Goal: Task Accomplishment & Management: Complete application form

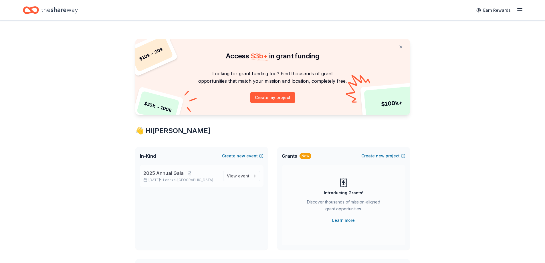
click at [203, 173] on p "2025 Annual Gala" at bounding box center [180, 173] width 75 height 7
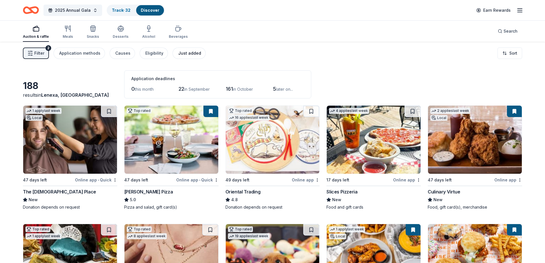
click at [182, 49] on button "Just added" at bounding box center [189, 52] width 33 height 11
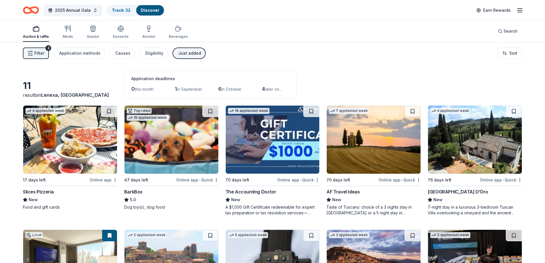
click at [521, 11] on icon "button" at bounding box center [519, 10] width 7 height 7
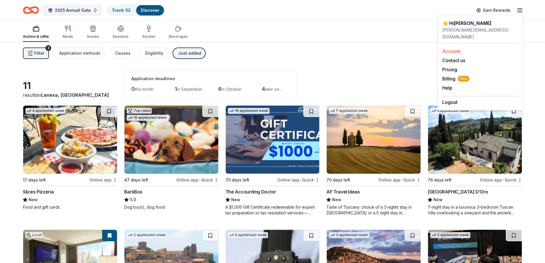
click at [449, 48] on link "Account" at bounding box center [451, 51] width 18 height 6
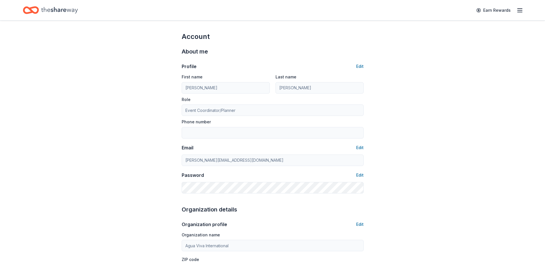
click at [521, 10] on icon "button" at bounding box center [519, 10] width 7 height 7
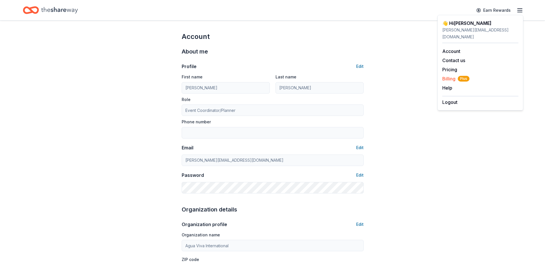
click at [448, 75] on span "Billing Plus" at bounding box center [455, 78] width 27 height 7
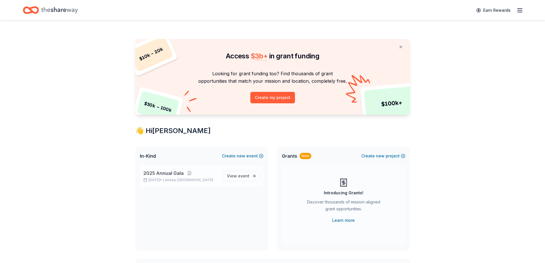
click at [213, 174] on p "2025 Annual Gala" at bounding box center [180, 173] width 75 height 7
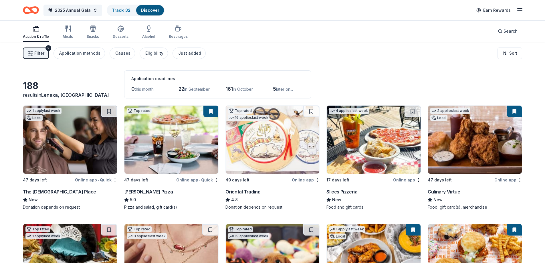
click at [148, 9] on link "Discover" at bounding box center [150, 10] width 19 height 5
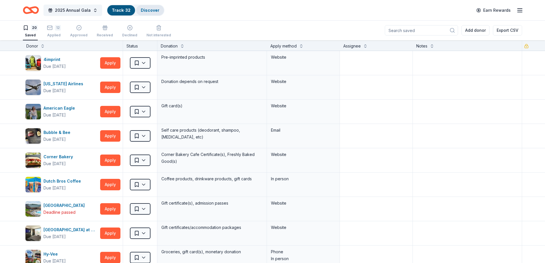
click at [149, 8] on link "Discover" at bounding box center [150, 10] width 19 height 5
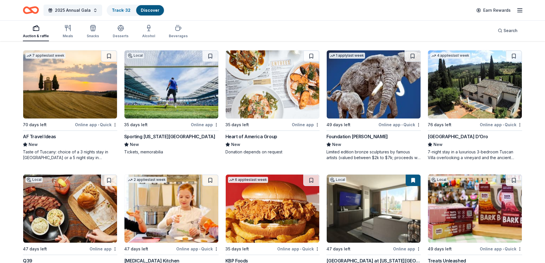
scroll to position [423, 0]
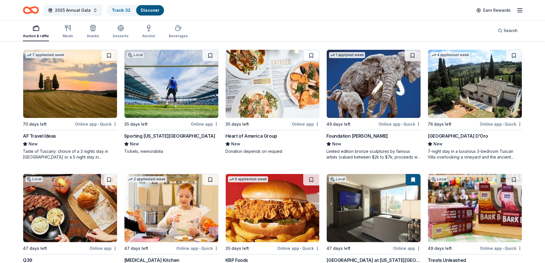
click at [244, 94] on img at bounding box center [273, 84] width 94 height 68
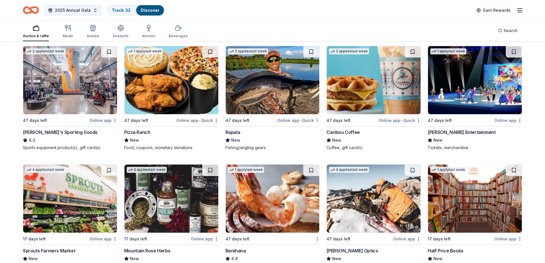
scroll to position [2069, 0]
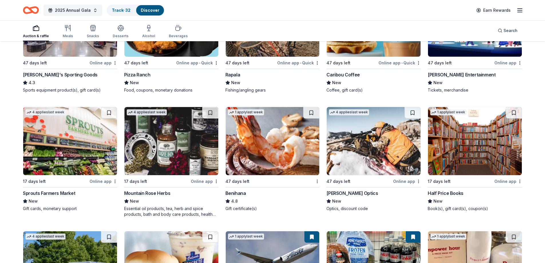
click at [358, 137] on img at bounding box center [374, 141] width 94 height 68
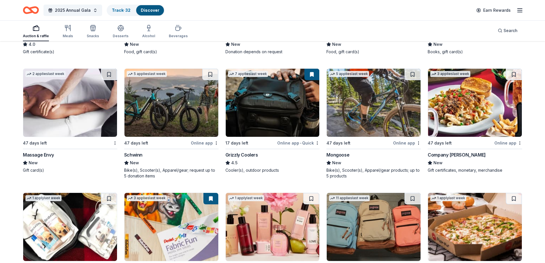
scroll to position [3103, 0]
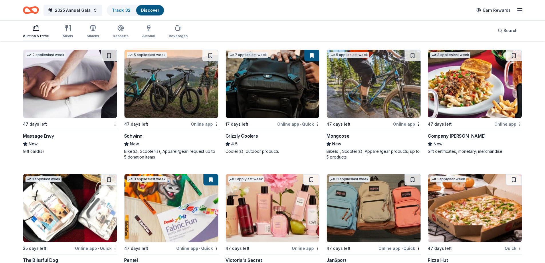
click at [173, 96] on img at bounding box center [171, 84] width 94 height 68
click at [395, 98] on img at bounding box center [374, 84] width 94 height 68
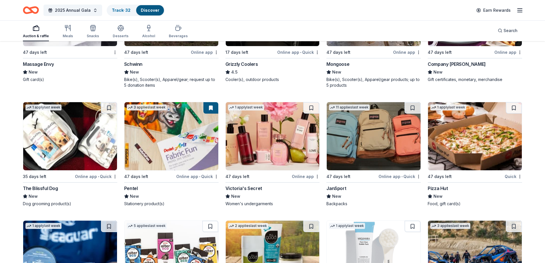
scroll to position [3189, 0]
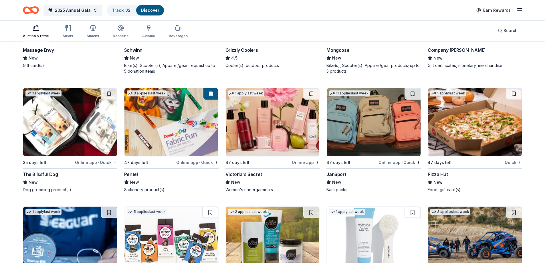
click at [280, 127] on img at bounding box center [273, 122] width 94 height 68
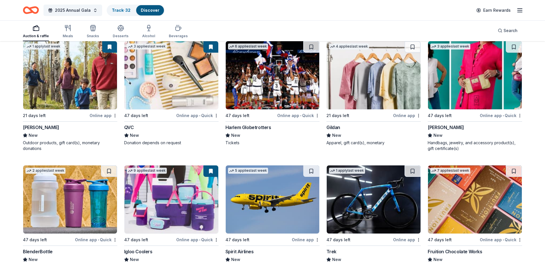
scroll to position [3537, 0]
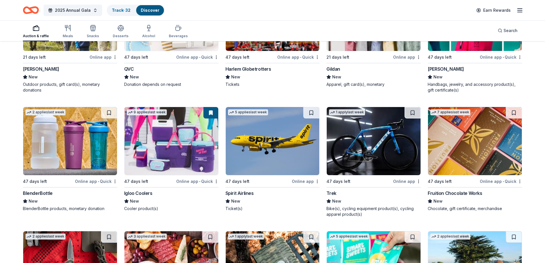
click at [377, 142] on img at bounding box center [374, 141] width 94 height 68
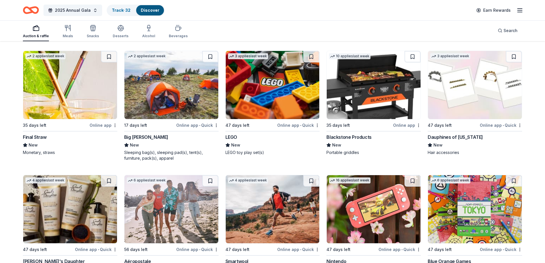
scroll to position [4085, 0]
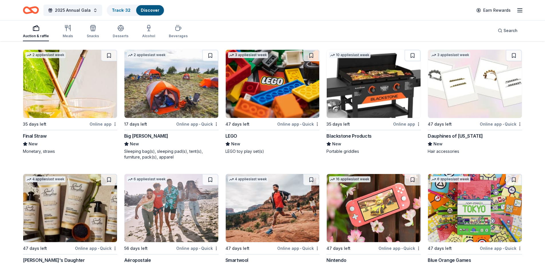
click at [367, 99] on img at bounding box center [374, 84] width 94 height 68
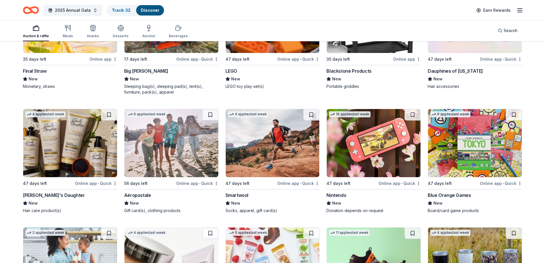
scroll to position [4199, 0]
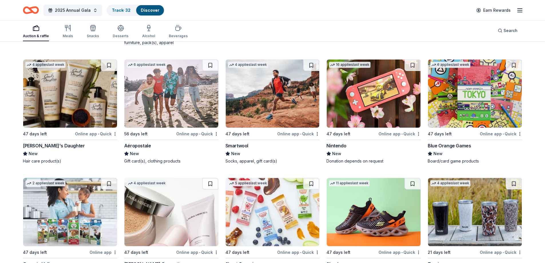
click at [363, 110] on img at bounding box center [374, 94] width 94 height 68
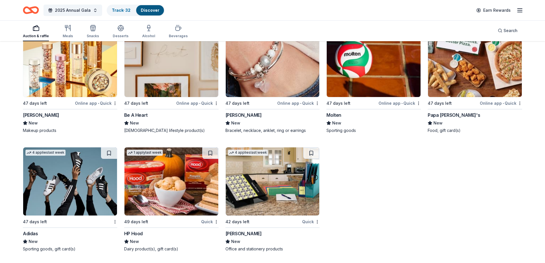
scroll to position [4473, 0]
click at [68, 78] on img at bounding box center [70, 63] width 94 height 68
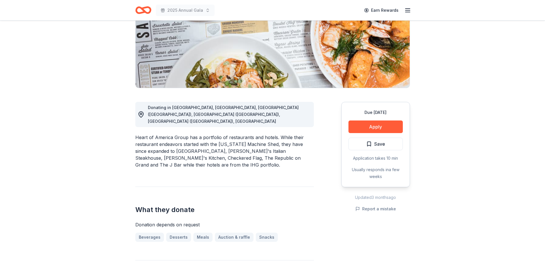
scroll to position [143, 0]
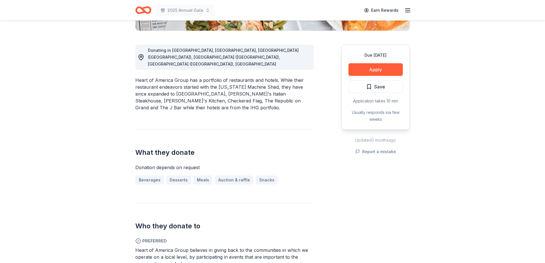
drag, startPoint x: 384, startPoint y: 71, endPoint x: 465, endPoint y: 85, distance: 82.2
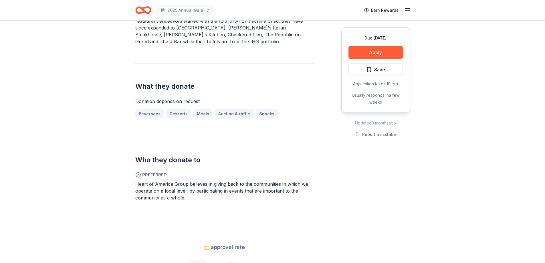
scroll to position [229, 0]
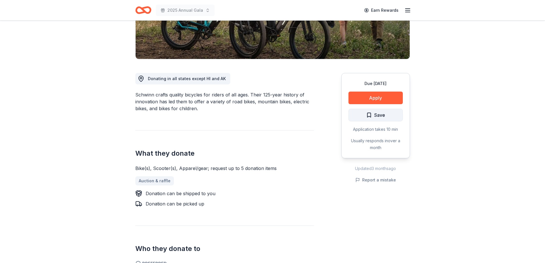
scroll to position [114, 0]
click at [379, 98] on button "Apply" at bounding box center [375, 98] width 54 height 13
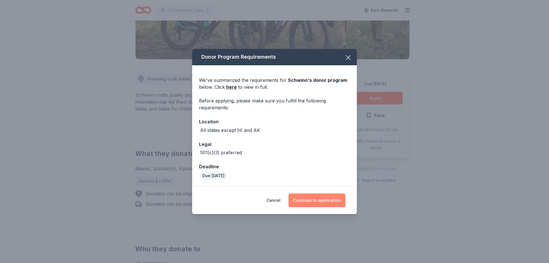
click at [321, 201] on button "Continue to application" at bounding box center [317, 200] width 57 height 14
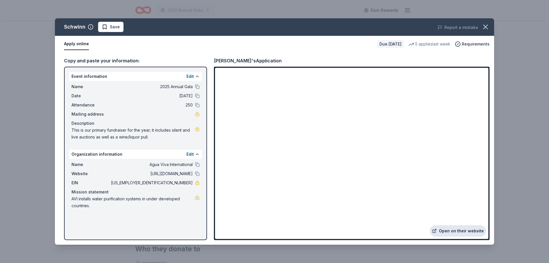
click at [454, 229] on link "Open on their website" at bounding box center [458, 230] width 56 height 11
click at [488, 24] on icon "button" at bounding box center [486, 27] width 8 height 8
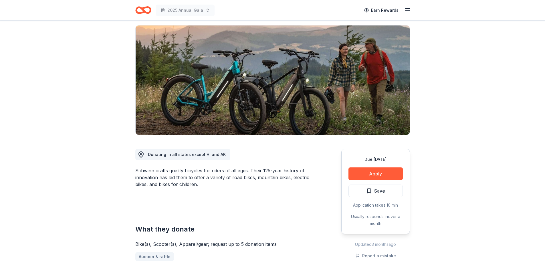
scroll to position [0, 0]
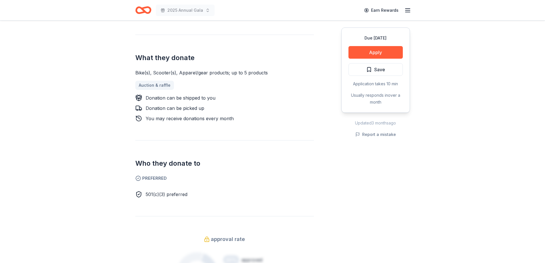
scroll to position [143, 0]
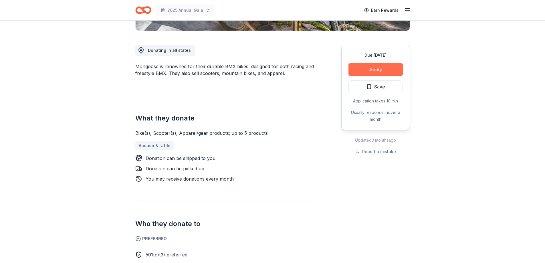
click at [387, 69] on button "Apply" at bounding box center [375, 69] width 54 height 13
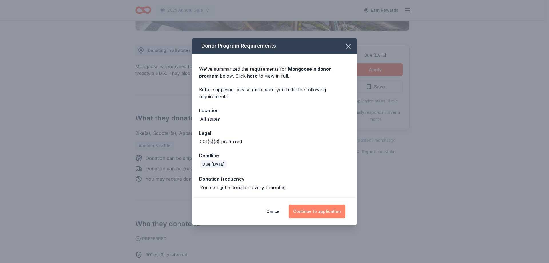
click at [307, 209] on button "Continue to application" at bounding box center [317, 212] width 57 height 14
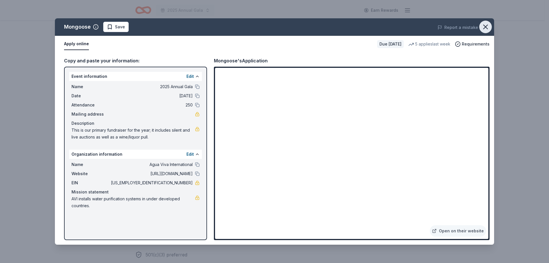
click at [485, 27] on icon "button" at bounding box center [486, 27] width 8 height 8
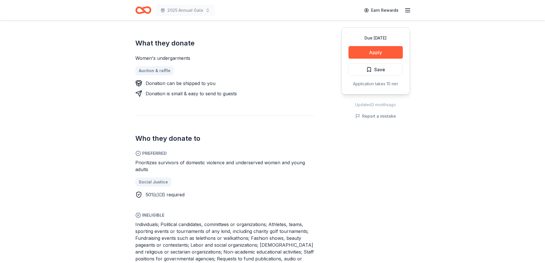
scroll to position [143, 0]
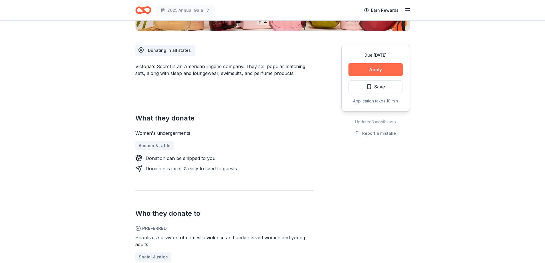
click at [383, 68] on button "Apply" at bounding box center [375, 69] width 54 height 13
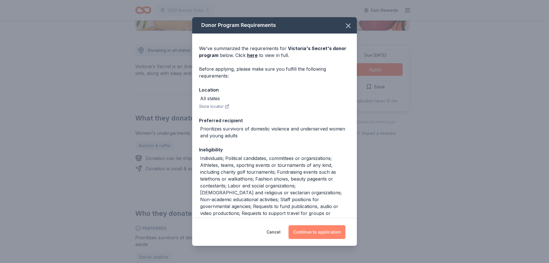
click at [329, 231] on button "Continue to application" at bounding box center [317, 232] width 57 height 14
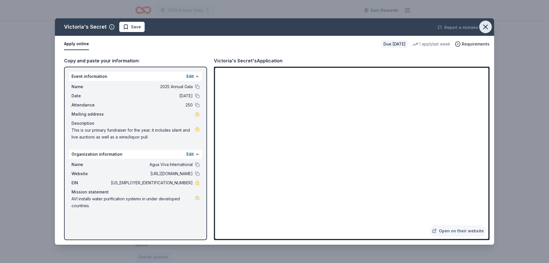
click at [485, 27] on icon "button" at bounding box center [486, 27] width 8 height 8
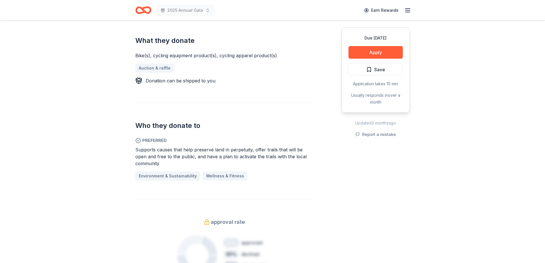
scroll to position [229, 0]
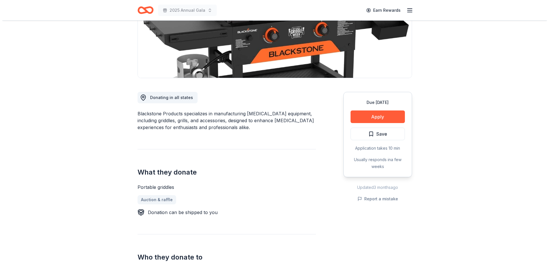
scroll to position [86, 0]
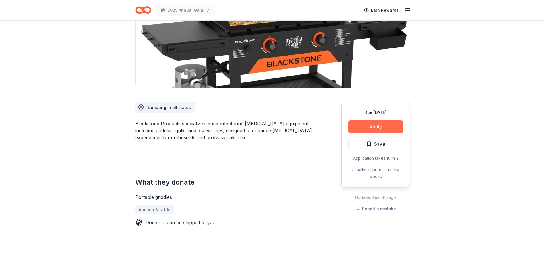
click at [392, 128] on button "Apply" at bounding box center [375, 126] width 54 height 13
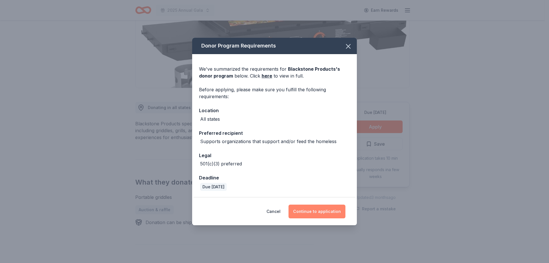
click at [324, 211] on button "Continue to application" at bounding box center [317, 212] width 57 height 14
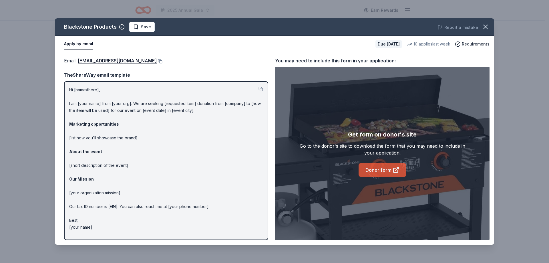
click at [381, 172] on link "Donor form" at bounding box center [383, 170] width 48 height 14
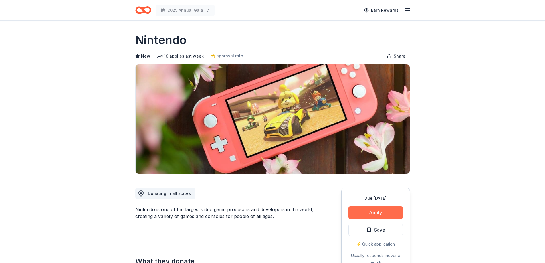
click at [375, 215] on button "Apply" at bounding box center [375, 212] width 54 height 13
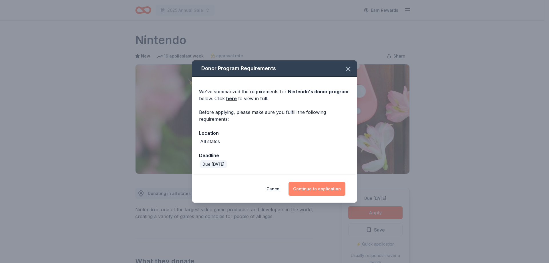
click at [324, 189] on button "Continue to application" at bounding box center [317, 189] width 57 height 14
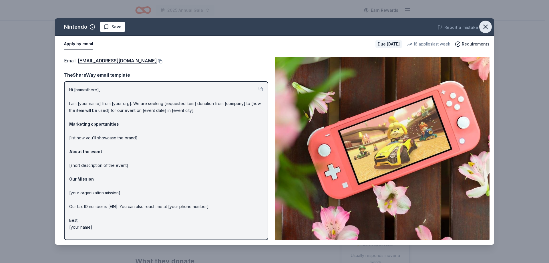
click at [489, 25] on icon "button" at bounding box center [486, 27] width 8 height 8
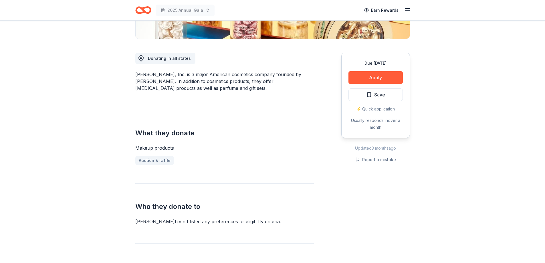
scroll to position [143, 0]
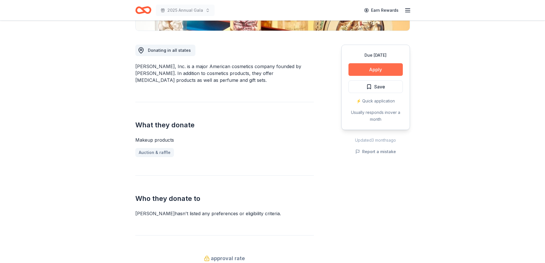
click at [356, 69] on button "Apply" at bounding box center [375, 69] width 54 height 13
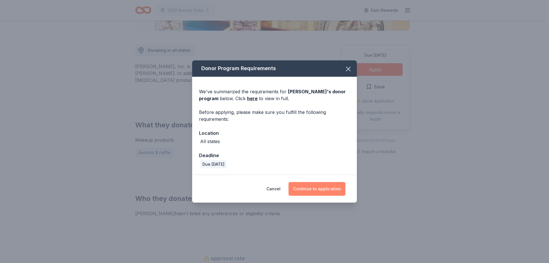
click at [315, 187] on button "Continue to application" at bounding box center [317, 189] width 57 height 14
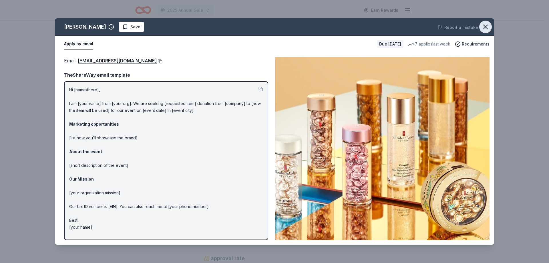
click at [482, 26] on icon "button" at bounding box center [486, 27] width 8 height 8
